Goal: Information Seeking & Learning: Understand process/instructions

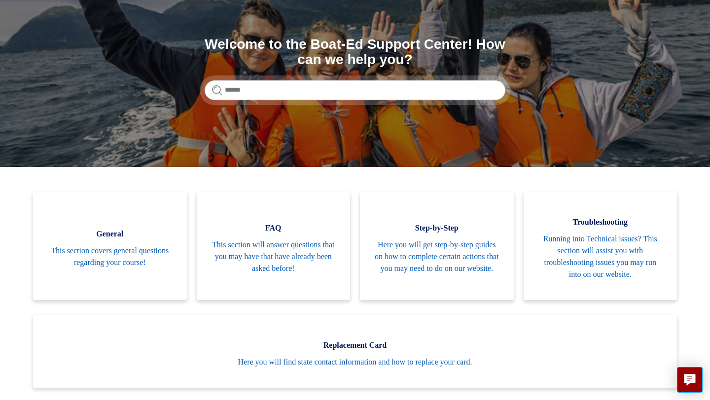
scroll to position [96, 0]
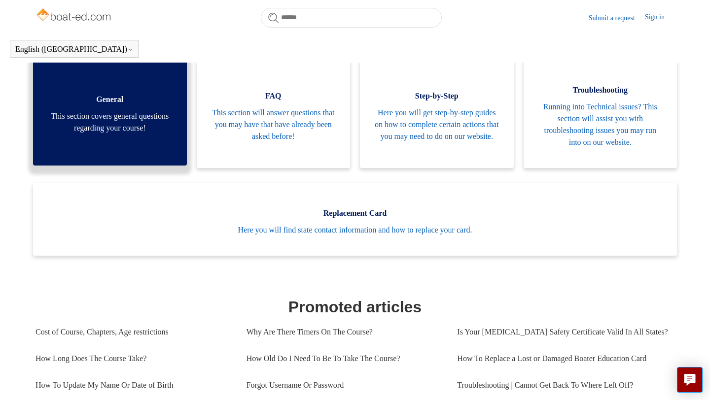
click at [152, 134] on span "This section covers general questions regarding your course!" at bounding box center [110, 122] width 124 height 24
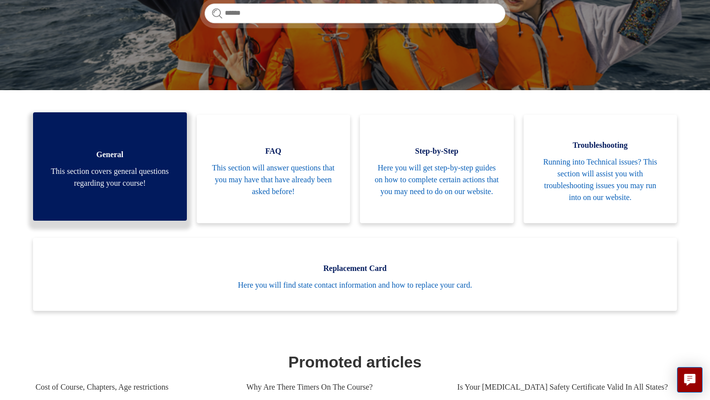
scroll to position [197, 0]
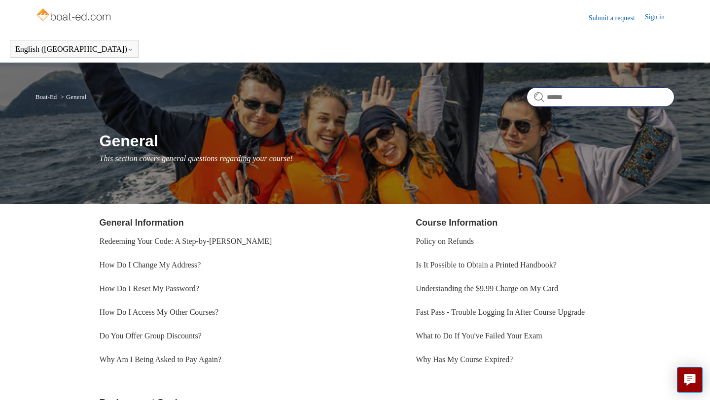
click at [553, 106] on input "Search" at bounding box center [601, 97] width 148 height 20
type input "**********"
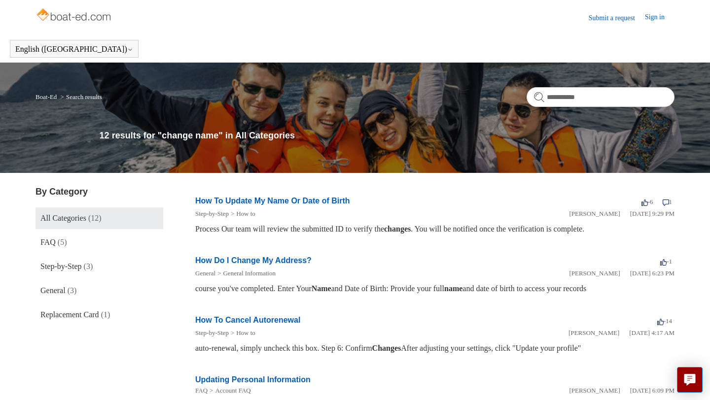
click at [453, 231] on div "Process Our team will review the submitted ID to verify the changes . You will …" at bounding box center [434, 229] width 479 height 12
click at [231, 198] on link "How To Update My Name Or Date of Birth" at bounding box center [272, 201] width 155 height 8
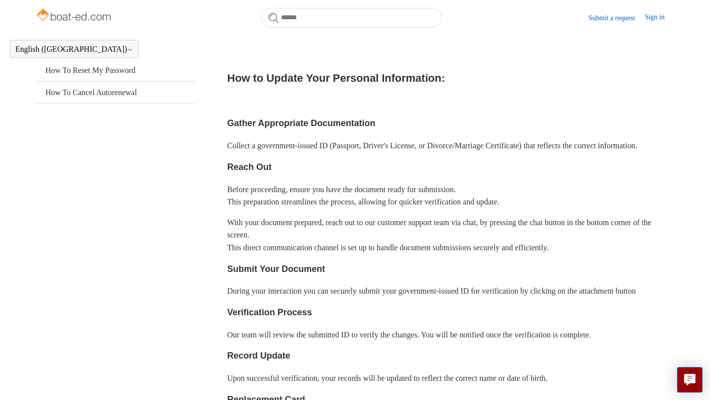
scroll to position [217, 0]
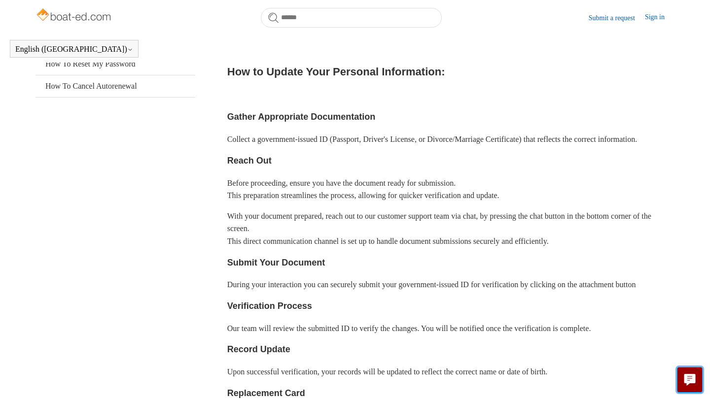
drag, startPoint x: 681, startPoint y: 373, endPoint x: 524, endPoint y: 296, distance: 174.6
click at [524, 296] on body "Skip to main content Submit a request Sign in English (US) Español Français Boa…" at bounding box center [355, 294] width 710 height 1023
click at [667, 335] on p "Our team will review the submitted ID to verify the changes. You will be notifi…" at bounding box center [450, 328] width 447 height 13
click at [692, 376] on icon "Live chat" at bounding box center [689, 378] width 11 height 9
